Goal: Communication & Community: Answer question/provide support

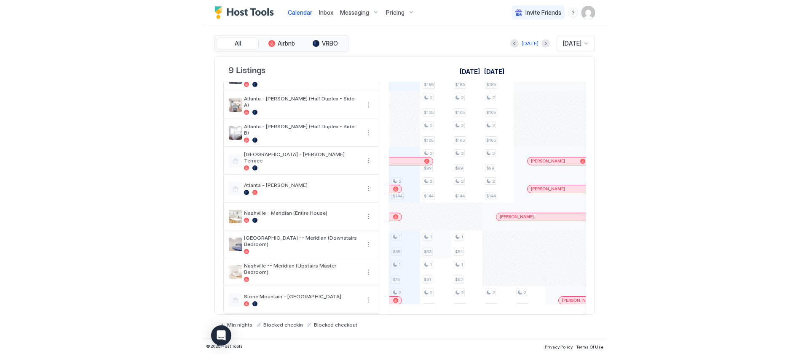
scroll to position [36, 0]
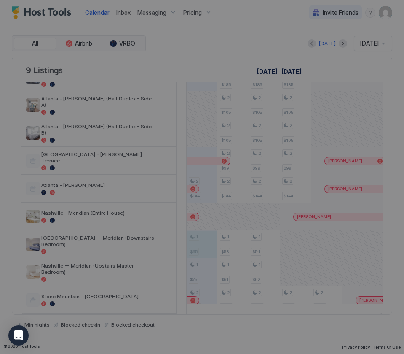
drag, startPoint x: 201, startPoint y: 236, endPoint x: 277, endPoint y: 234, distance: 75.5
click at [274, 234] on div "Summary [DATE] Reservation Availability Available Apply price to all channels $…" at bounding box center [202, 177] width 404 height 354
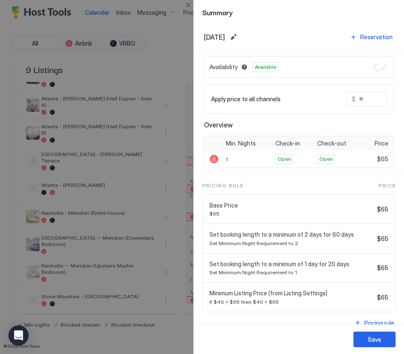
click at [277, 234] on span "Set booking length to a minimum of 2 days for 60 days" at bounding box center [292, 235] width 164 height 8
click at [175, 40] on div at bounding box center [202, 177] width 404 height 354
click at [179, 35] on div at bounding box center [202, 177] width 404 height 354
click at [191, 4] on button "Close" at bounding box center [188, 5] width 10 height 10
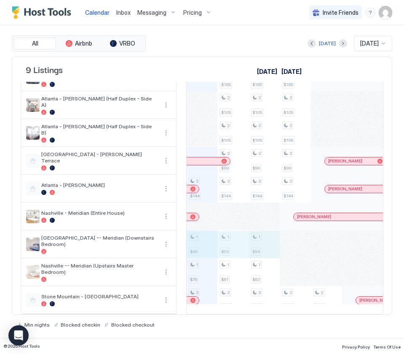
drag, startPoint x: 206, startPoint y: 234, endPoint x: 251, endPoint y: 236, distance: 45.6
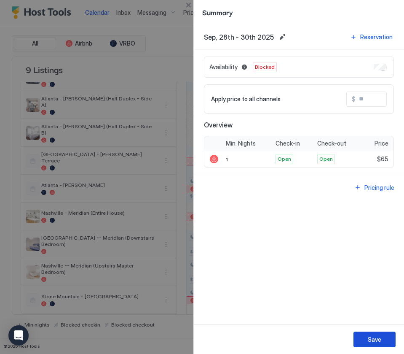
click at [372, 336] on div "Save" at bounding box center [374, 339] width 13 height 9
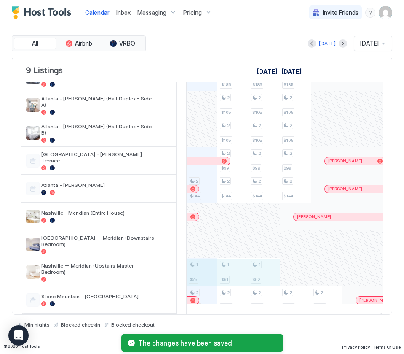
drag, startPoint x: 199, startPoint y: 263, endPoint x: 263, endPoint y: 261, distance: 64.1
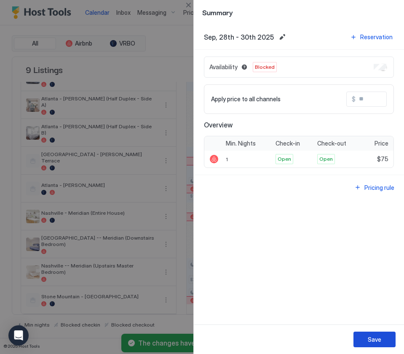
click at [381, 341] on div "Save" at bounding box center [374, 339] width 13 height 9
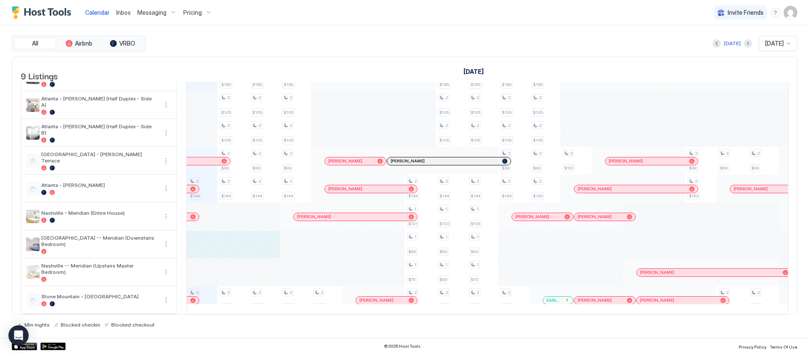
drag, startPoint x: 210, startPoint y: 235, endPoint x: 262, endPoint y: 233, distance: 51.9
click at [262, 233] on div "2 $144 2 $229 1 $185 2 $105 2 $105 2 $99 2 $144 2 $229 1 $185 2 $105 2 $105 2 $…" at bounding box center [435, 189] width 1435 height 250
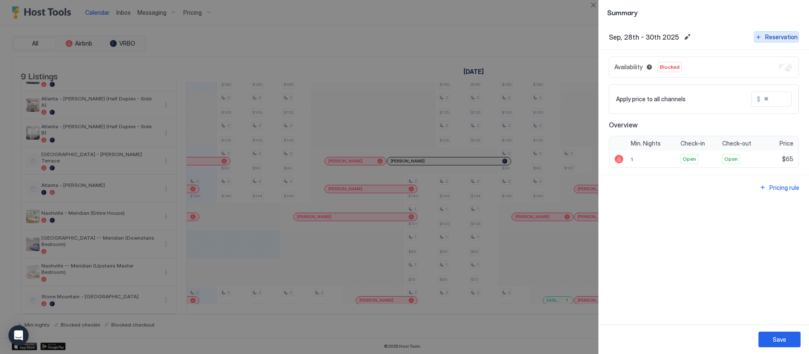
click at [404, 35] on div "Reservation" at bounding box center [782, 36] width 32 height 9
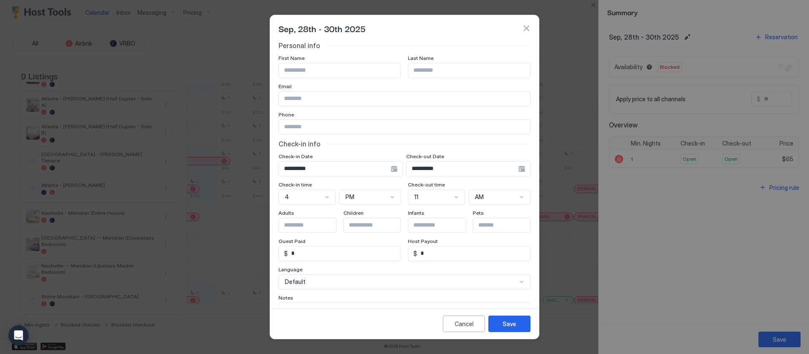
click at [318, 59] on div "First Name" at bounding box center [340, 59] width 123 height 8
click at [309, 69] on input "Input Field" at bounding box center [340, 70] width 122 height 14
type input "*******"
click at [404, 318] on button "Save" at bounding box center [510, 323] width 42 height 16
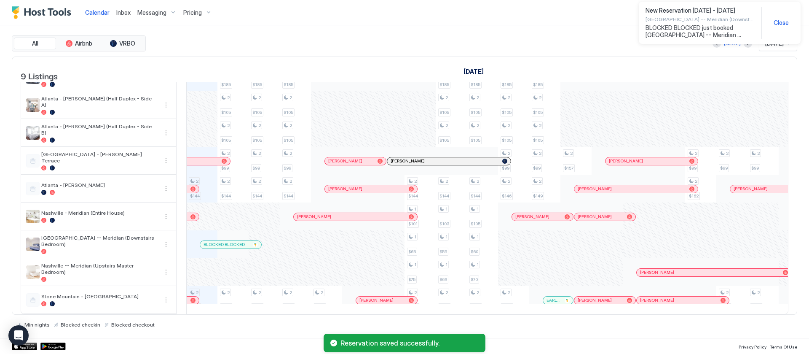
drag, startPoint x: 203, startPoint y: 242, endPoint x: 266, endPoint y: 242, distance: 63.7
click at [266, 242] on tr "2 $144 2 $229 1 $185 2 $105 2 $105 2 $99 2 $144 2 $229 1 $185 2 $105 2 $105 2 $…" at bounding box center [435, 189] width 1435 height 250
click at [266, 242] on div at bounding box center [264, 244] width 31 height 28
drag, startPoint x: 207, startPoint y: 246, endPoint x: 274, endPoint y: 242, distance: 67.2
click at [274, 242] on tr "2 $144 2 $229 1 $185 2 $105 2 $105 2 $99 2 $144 2 $229 1 $185 2 $105 2 $105 2 $…" at bounding box center [435, 189] width 1435 height 250
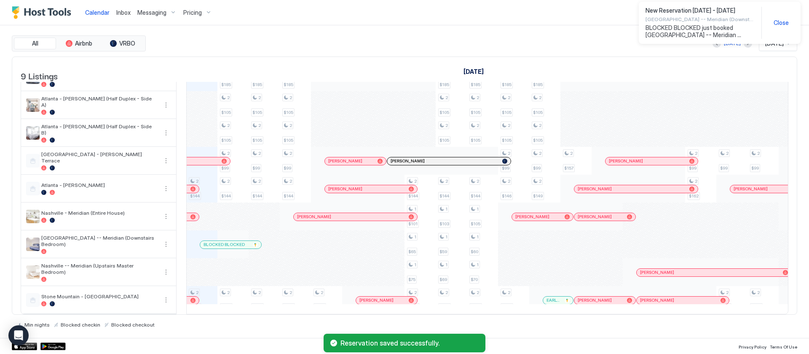
click at [404, 16] on div "New Reservation [DATE] - [DATE] [GEOGRAPHIC_DATA] -- [GEOGRAPHIC_DATA] (Downsta…" at bounding box center [720, 23] width 148 height 32
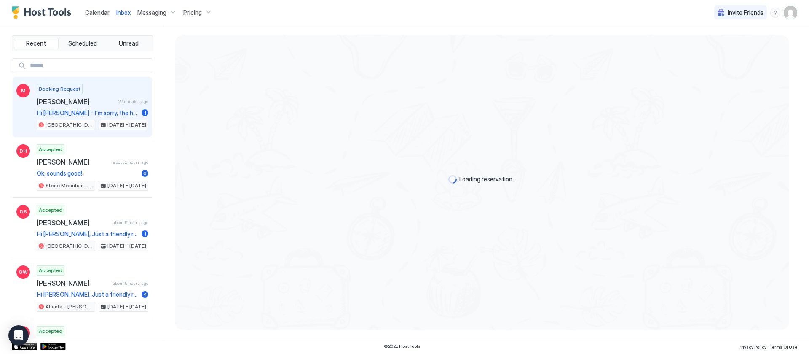
click at [109, 91] on div "Booking Request [PERSON_NAME] 22 minutes ago Hi [PERSON_NAME] - I'm sorry, the …" at bounding box center [93, 107] width 112 height 46
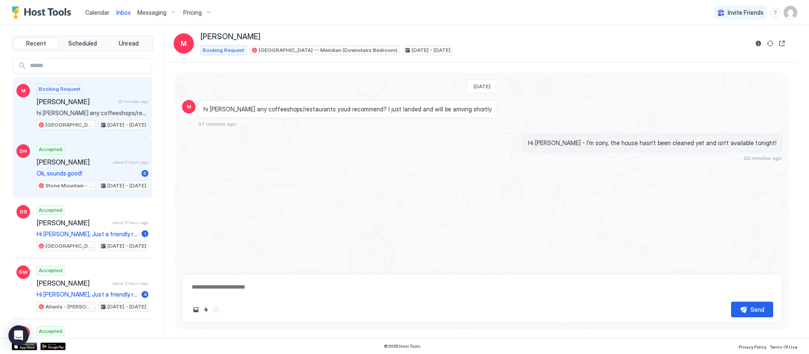
click at [95, 170] on span "Ok, sounds good!" at bounding box center [88, 173] width 102 height 8
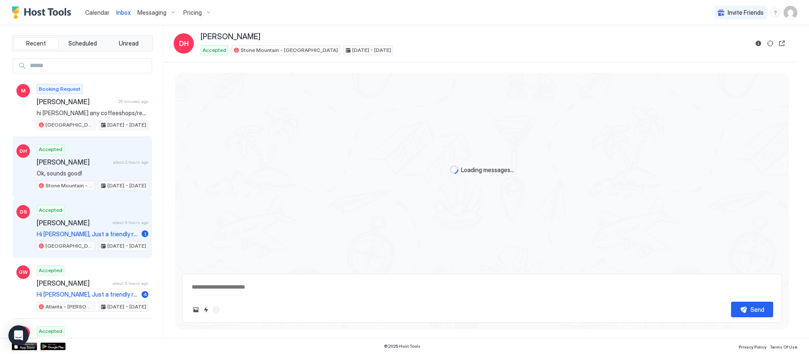
scroll to position [352, 0]
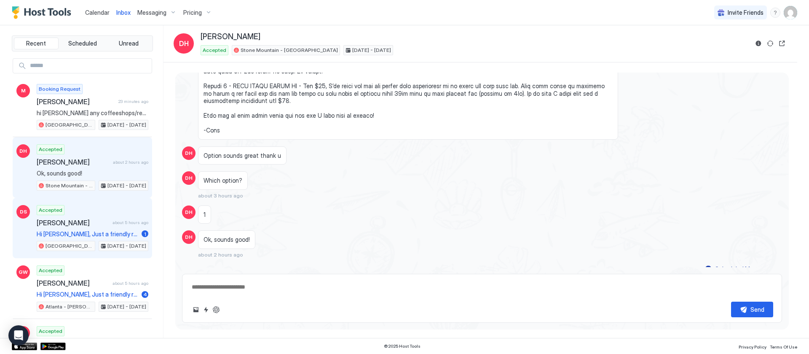
click at [89, 212] on div "Accepted [PERSON_NAME] about 5 hours ago Hi [PERSON_NAME], Just a friendly remi…" at bounding box center [93, 228] width 112 height 46
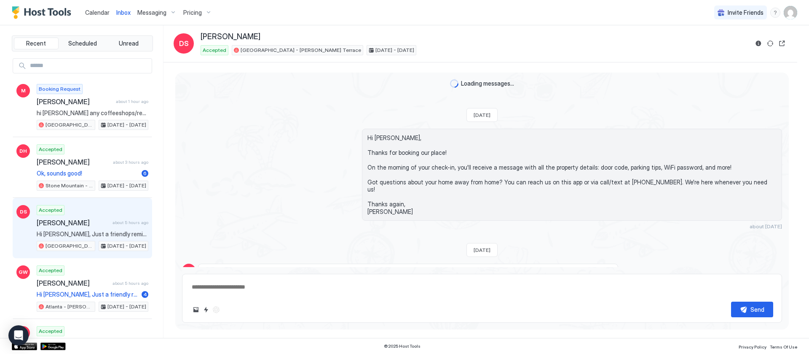
type textarea "*"
